Goal: Navigation & Orientation: Find specific page/section

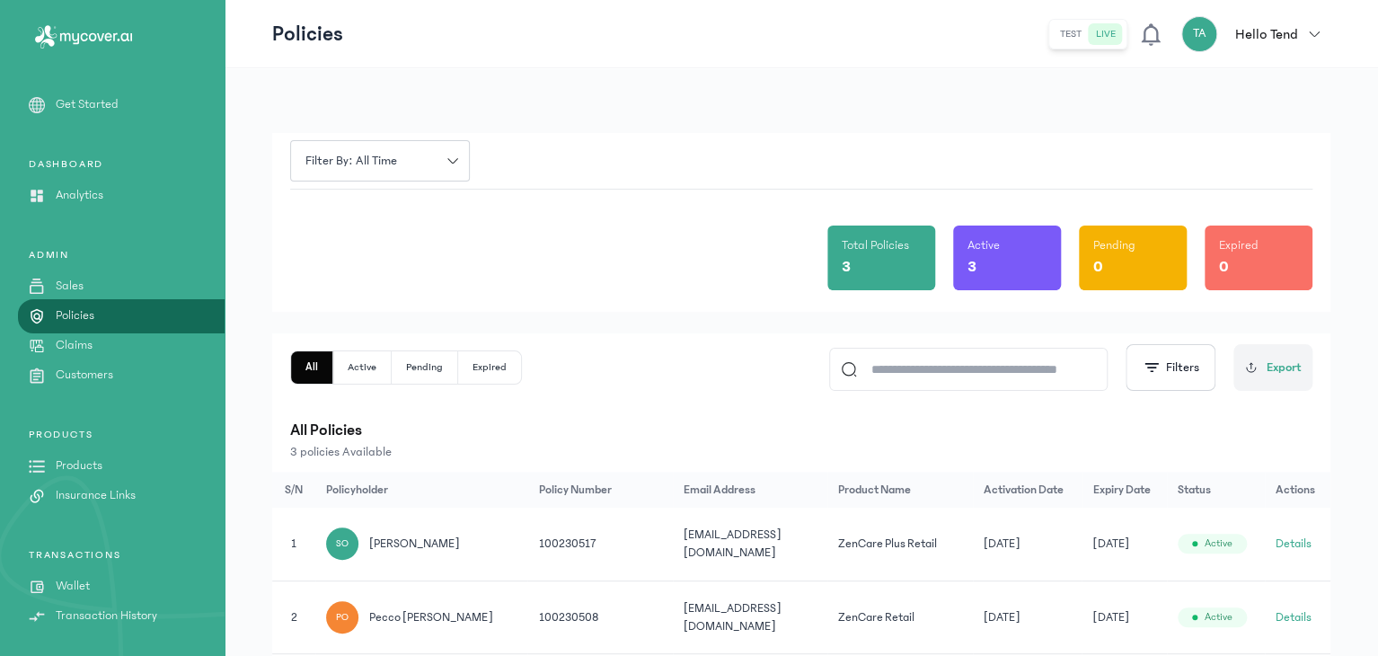
click at [115, 202] on link "Analytics" at bounding box center [112, 195] width 225 height 19
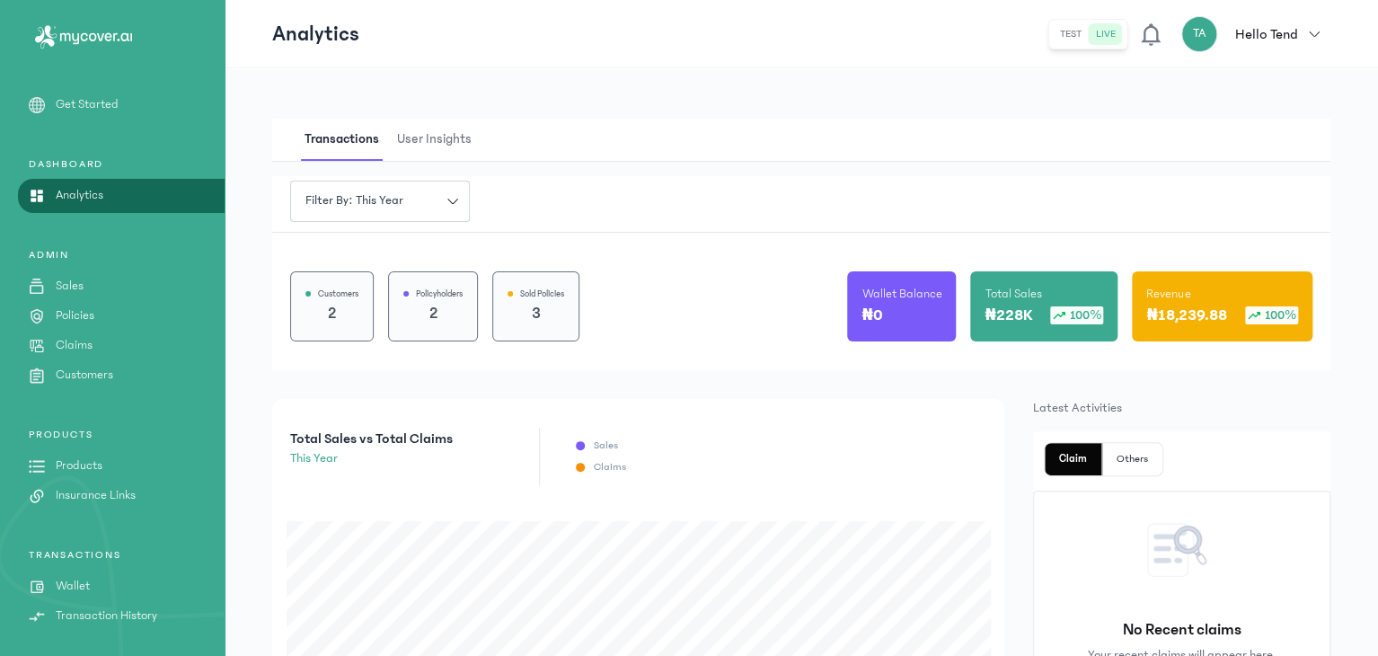
click at [413, 130] on span "User Insights" at bounding box center [435, 140] width 82 height 42
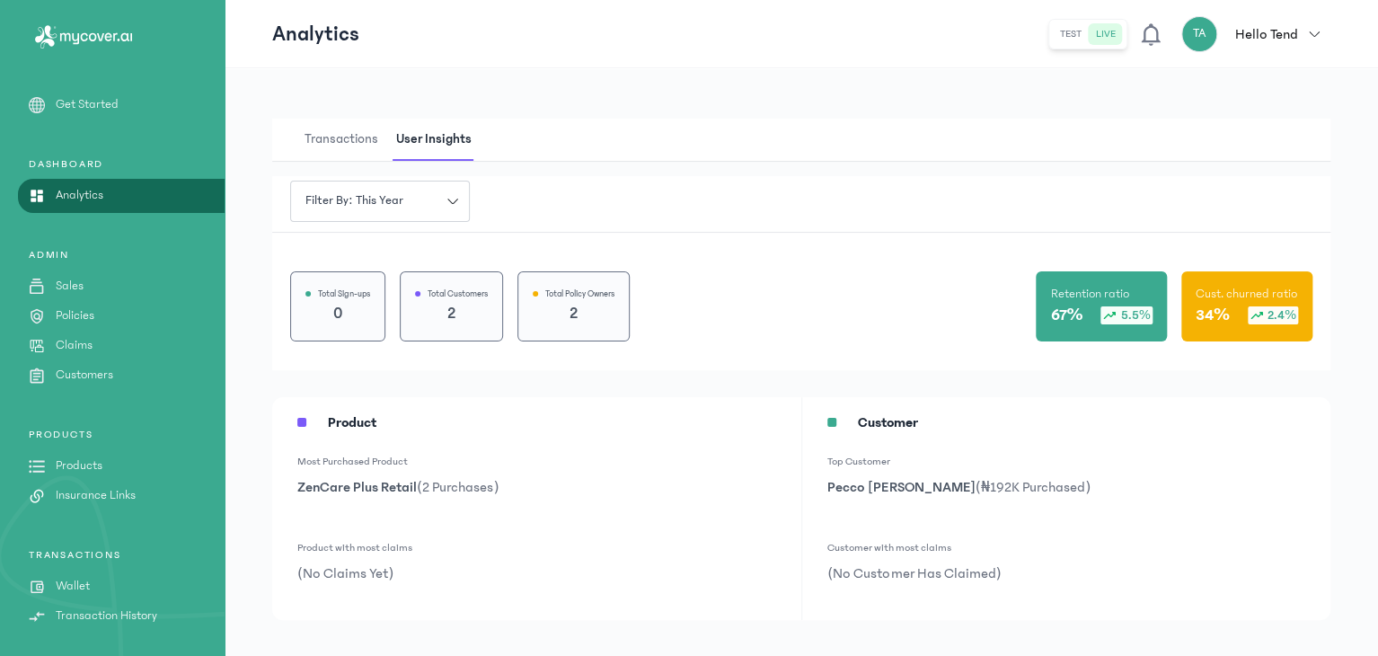
click at [121, 286] on link "Sales" at bounding box center [112, 286] width 225 height 19
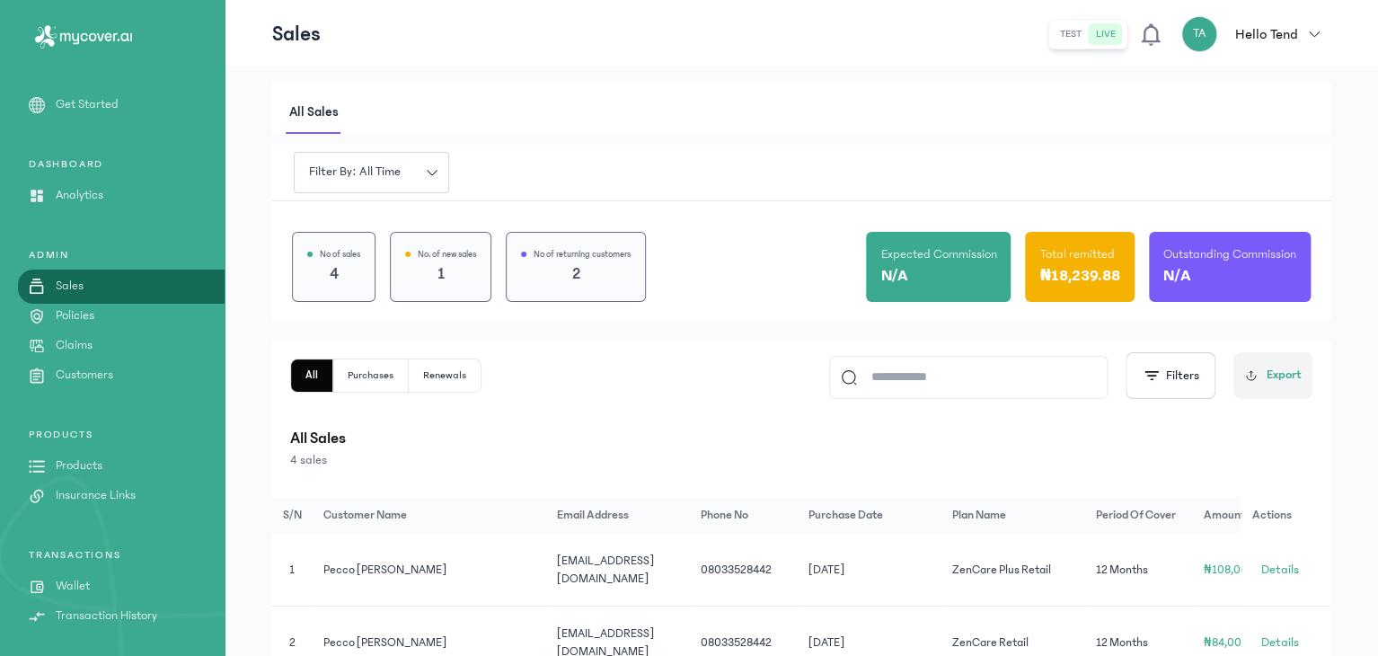
click at [111, 428] on div "ADMIN Sales Policies Claims Customers" at bounding box center [112, 466] width 225 height 77
click at [118, 313] on link "Policies" at bounding box center [112, 315] width 225 height 19
